Goal: Task Accomplishment & Management: Manage account settings

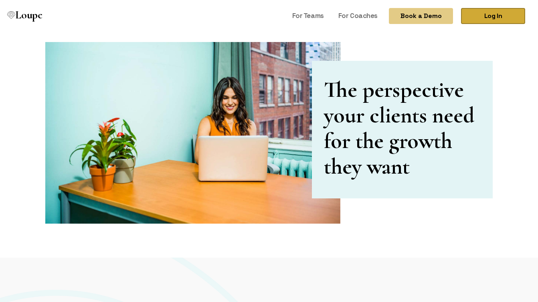
click at [486, 13] on link "Log In" at bounding box center [493, 16] width 64 height 16
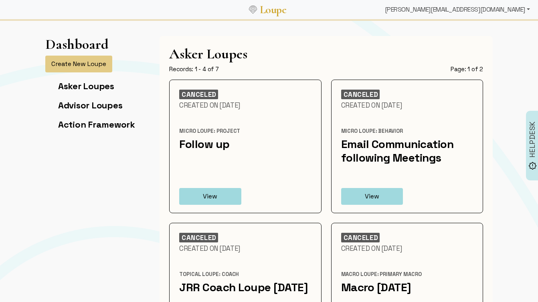
click at [496, 15] on div "[PERSON_NAME][EMAIL_ADDRESS][DOMAIN_NAME]" at bounding box center [456, 10] width 151 height 16
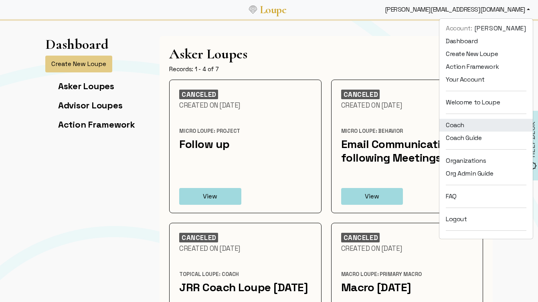
click at [465, 125] on link "Coach" at bounding box center [485, 125] width 93 height 13
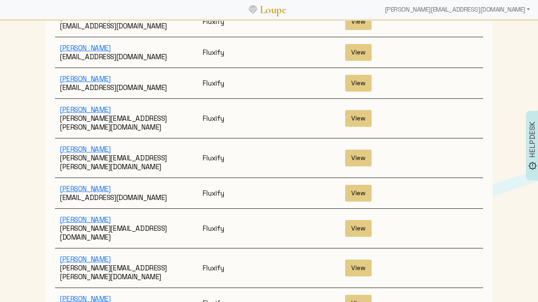
scroll to position [1282, 0]
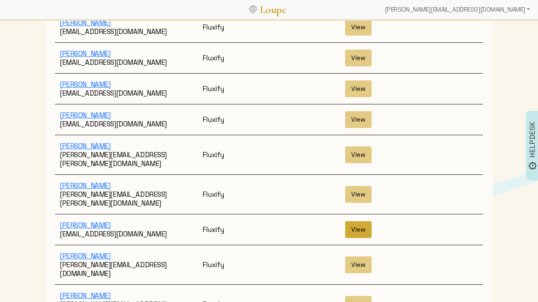
click at [363, 222] on button "View" at bounding box center [358, 230] width 26 height 17
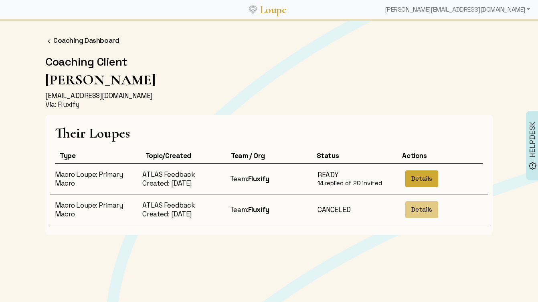
click at [421, 183] on button "Details" at bounding box center [421, 179] width 33 height 17
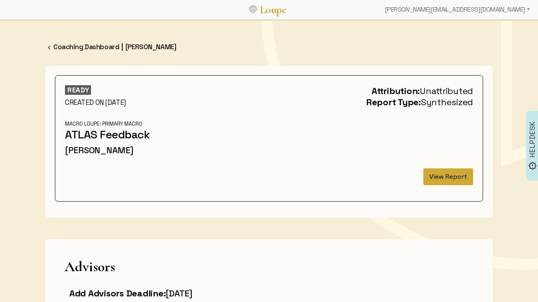
click at [446, 175] on button "View Report" at bounding box center [448, 177] width 50 height 17
click at [98, 44] on link "Coaching Dashboard" at bounding box center [86, 46] width 66 height 9
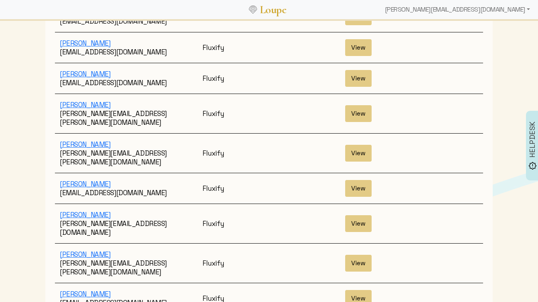
scroll to position [1465, 0]
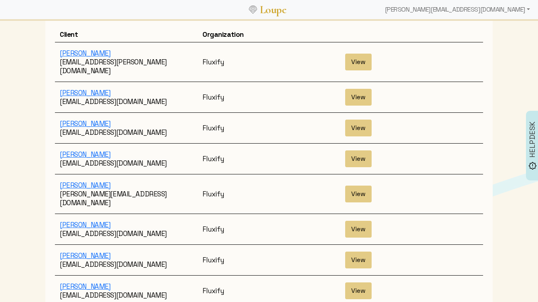
scroll to position [81, 0]
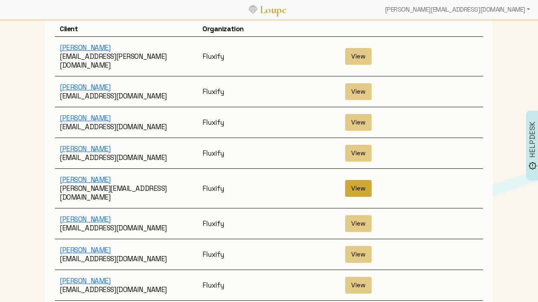
click at [360, 180] on button "View" at bounding box center [358, 188] width 26 height 17
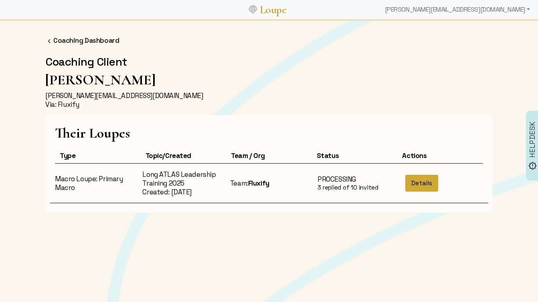
click at [418, 181] on button "Details" at bounding box center [421, 183] width 33 height 17
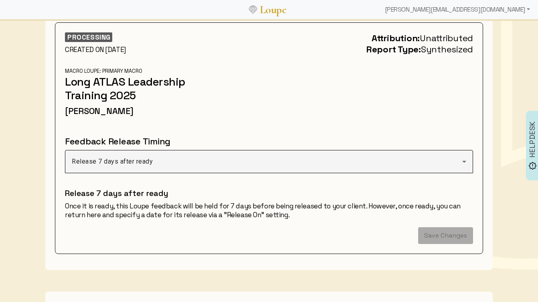
scroll to position [79, 0]
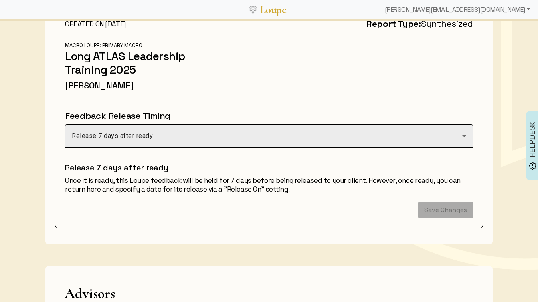
click at [395, 150] on div at bounding box center [269, 152] width 408 height 9
click at [395, 143] on div "Release 7 days after ready" at bounding box center [269, 136] width 394 height 22
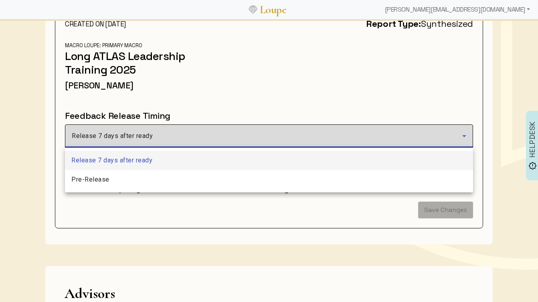
click at [395, 143] on div at bounding box center [269, 151] width 538 height 302
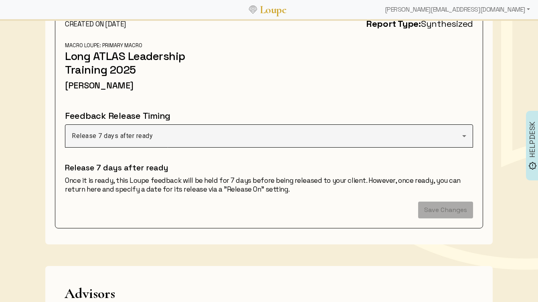
click at [340, 205] on div "Save Changes" at bounding box center [269, 209] width 408 height 18
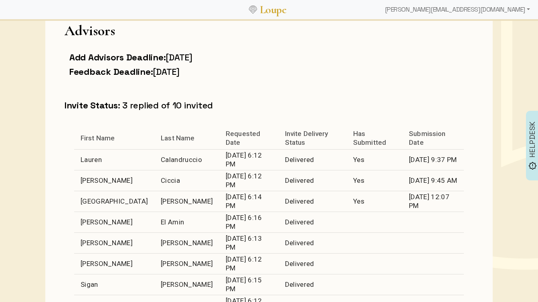
scroll to position [345, 0]
